Goal: Task Accomplishment & Management: Manage account settings

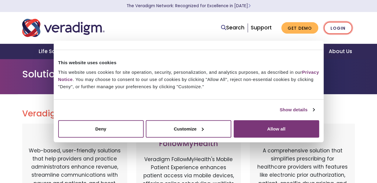
click at [344, 28] on link "Login" at bounding box center [338, 28] width 28 height 12
click at [341, 28] on link "Login" at bounding box center [338, 28] width 28 height 12
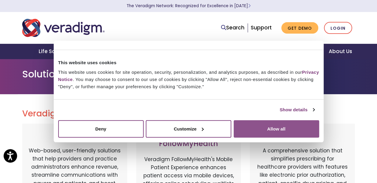
click at [278, 137] on button "Allow all" at bounding box center [277, 128] width 86 height 17
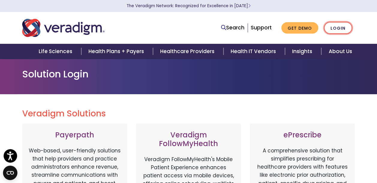
click at [338, 28] on link "Login" at bounding box center [338, 28] width 28 height 12
